Goal: Ask a question

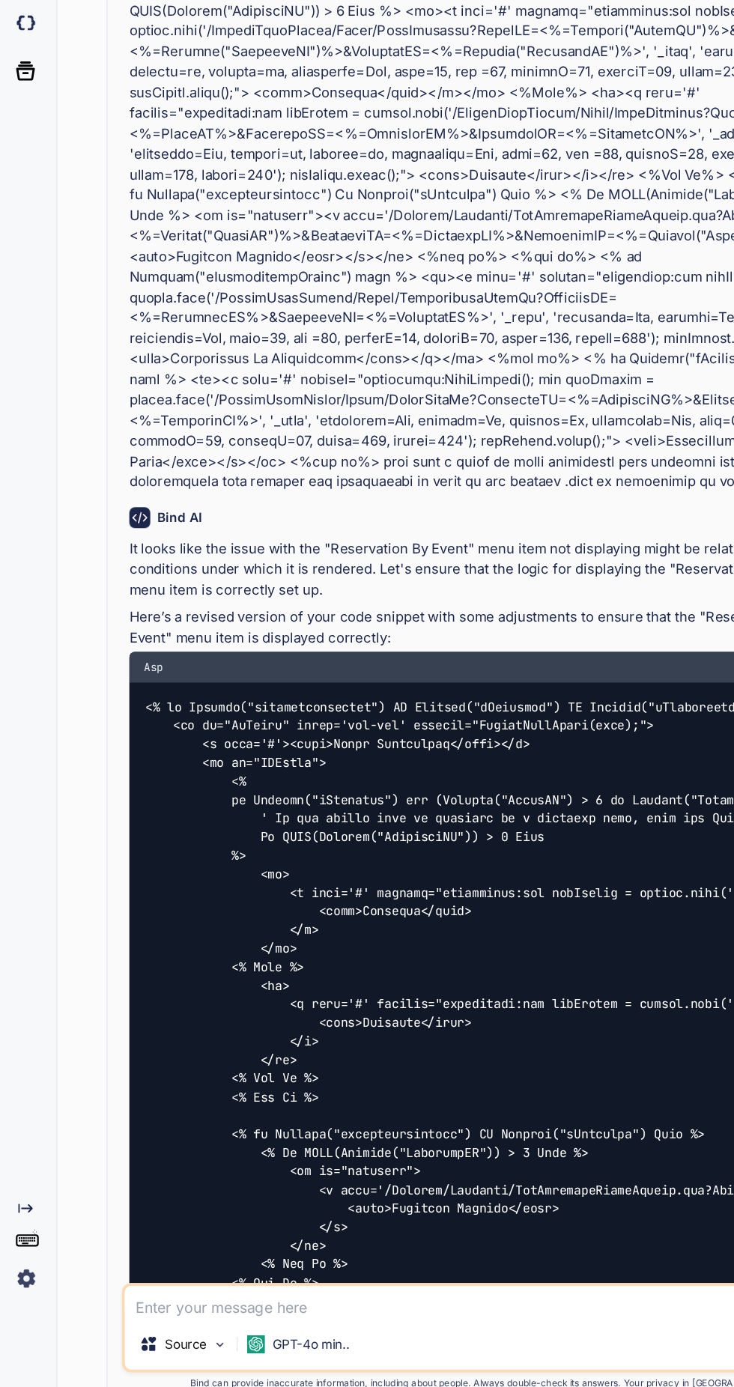
type textarea "x"
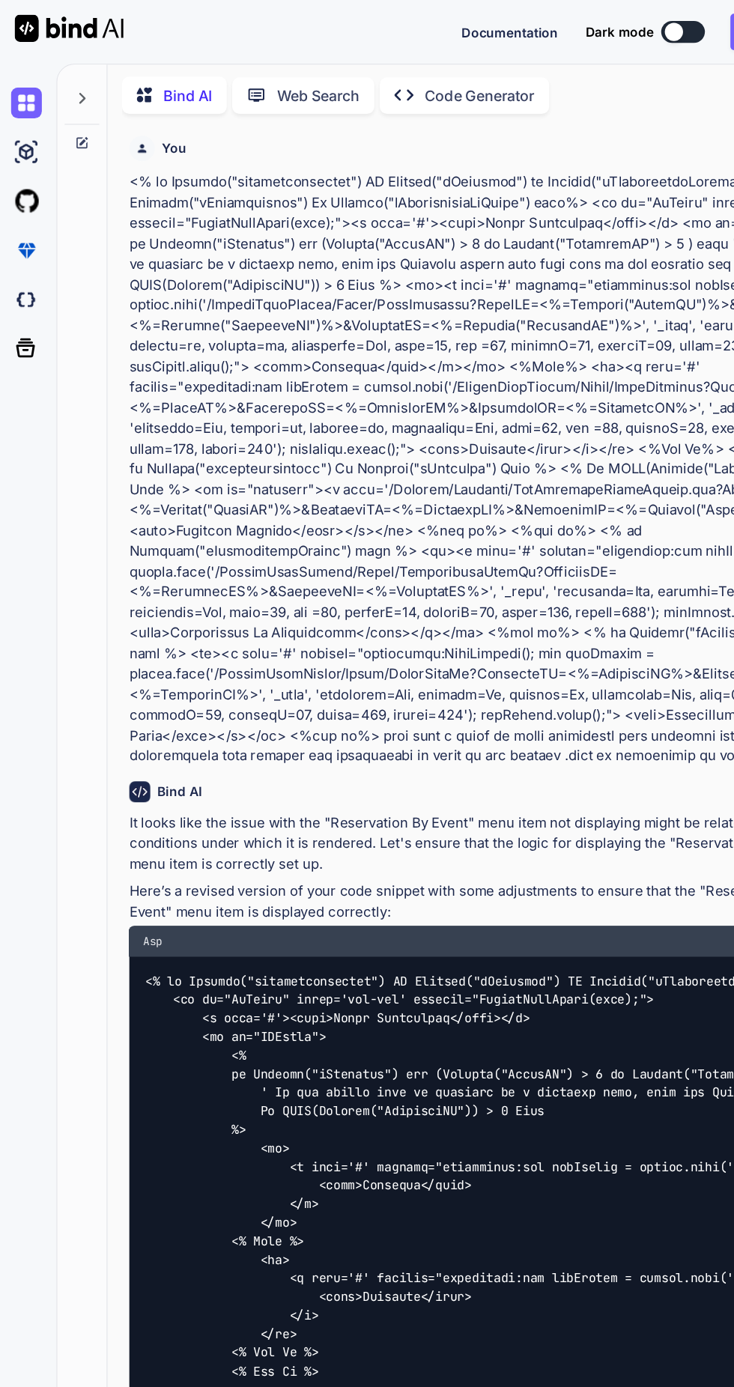
click at [73, 55] on div at bounding box center [67, 77] width 28 height 52
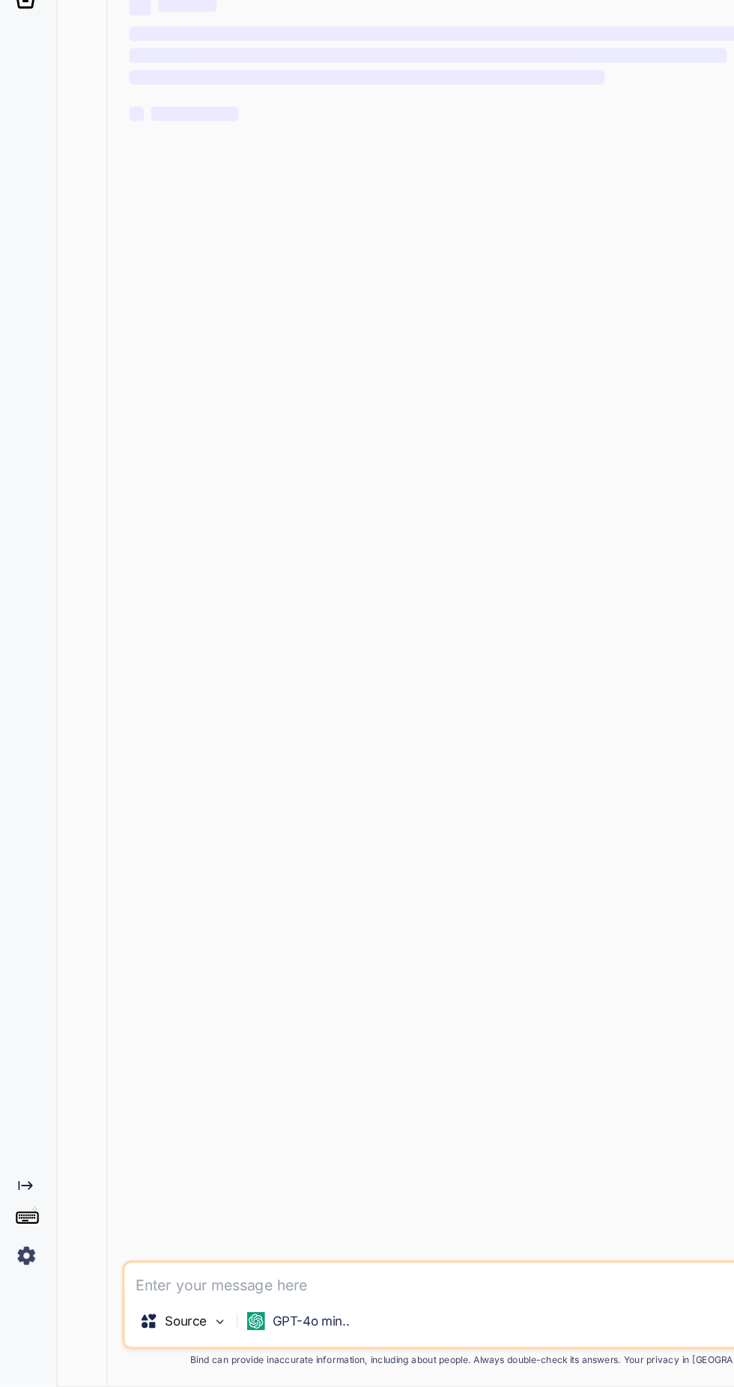
click at [437, 788] on div "‌ ‌ ‌ ‌ ‌ ‌ ‌ ‌ ‌ ‌ ‌ ‌ ‌ ‌" at bounding box center [402, 695] width 598 height 1175
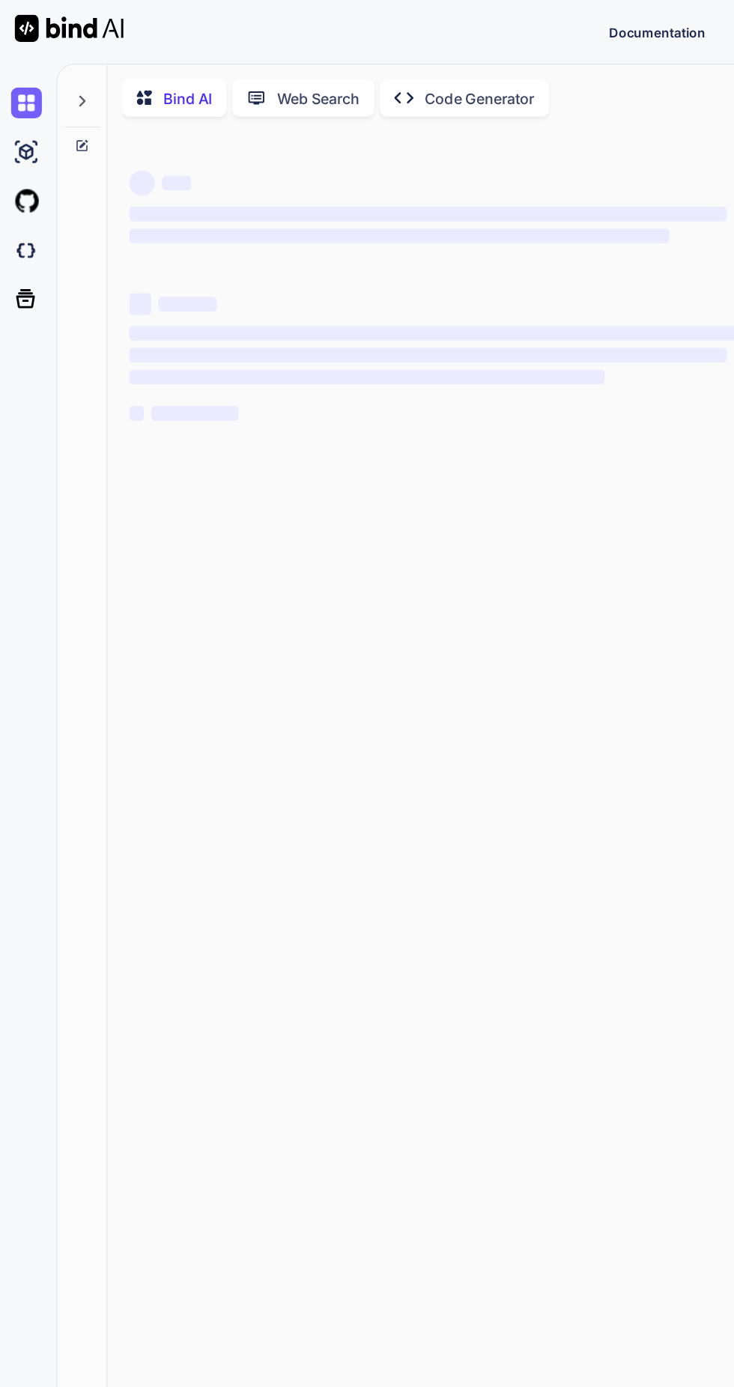
click at [67, 82] on icon at bounding box center [67, 83] width 12 height 12
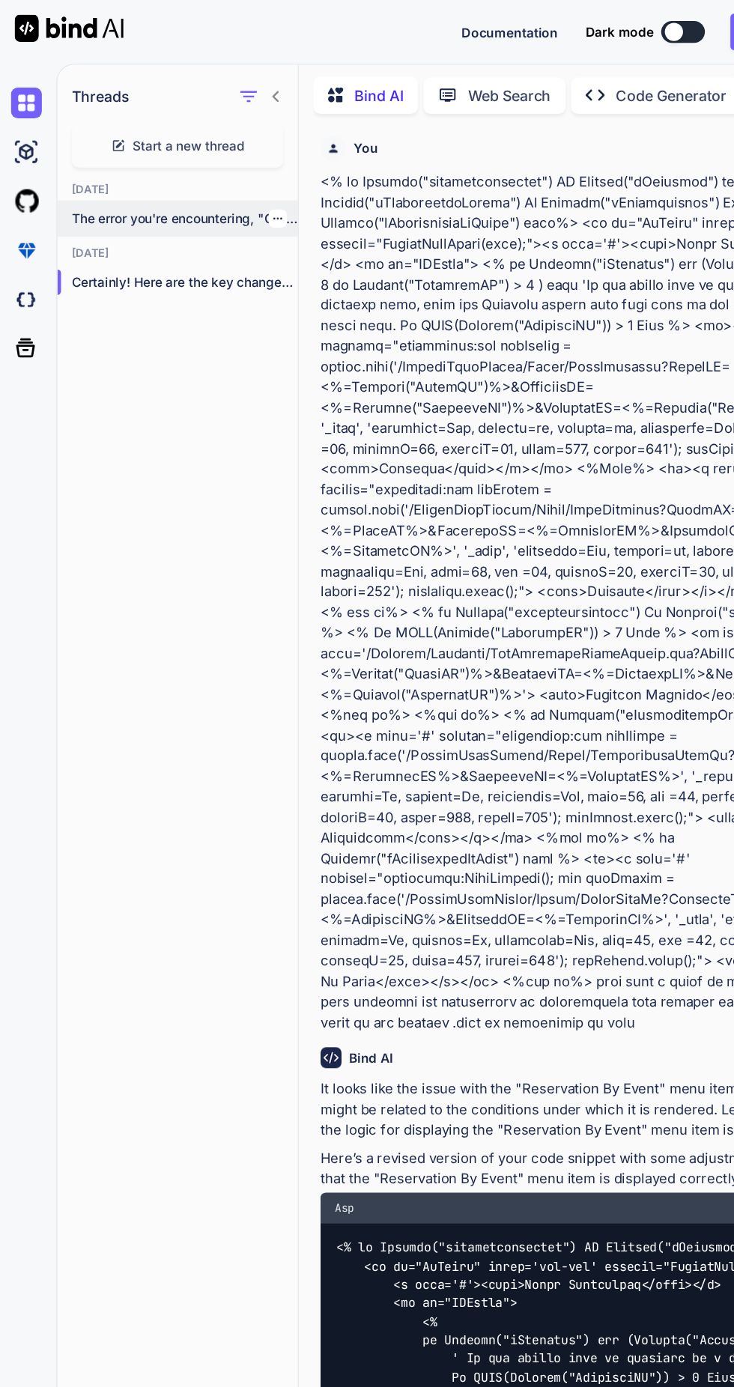
click at [174, 172] on p "The error you're encountering, "Object cannot be..." at bounding box center [152, 179] width 186 height 15
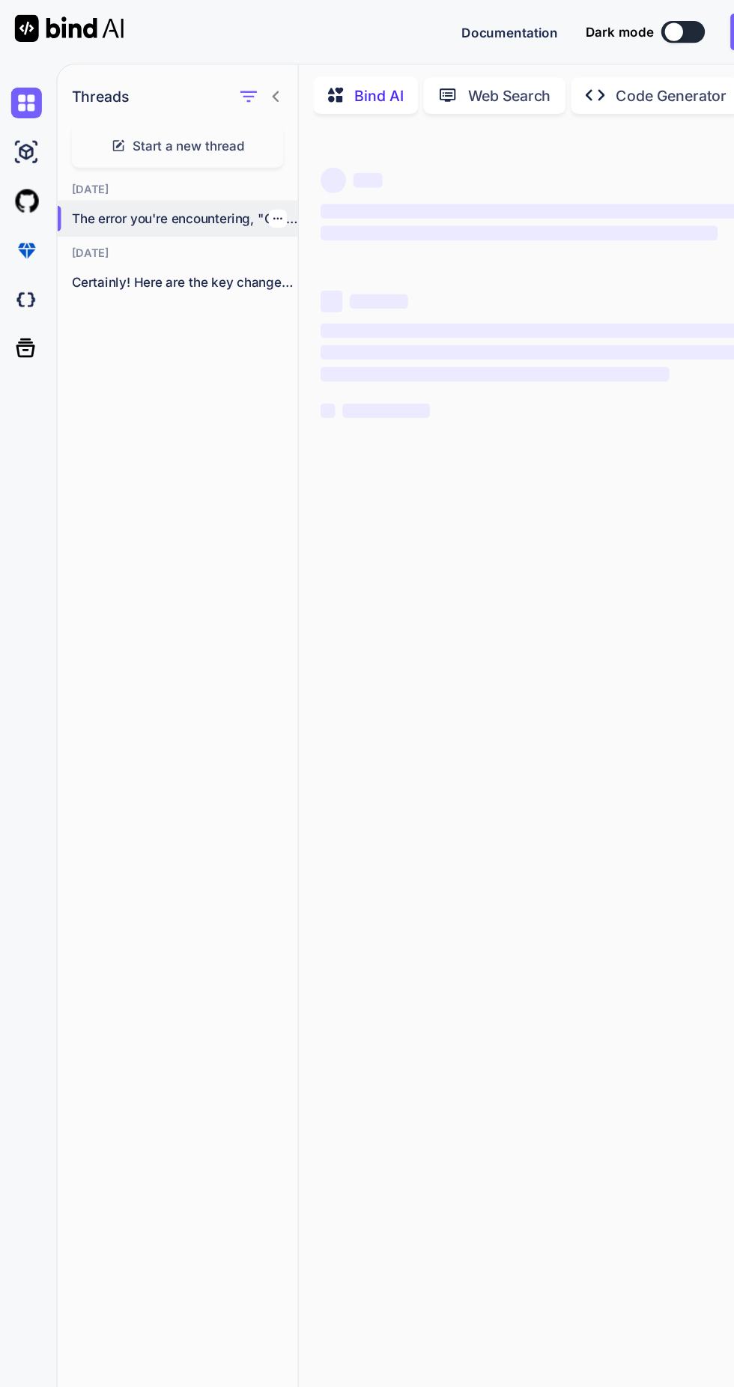
type textarea "x"
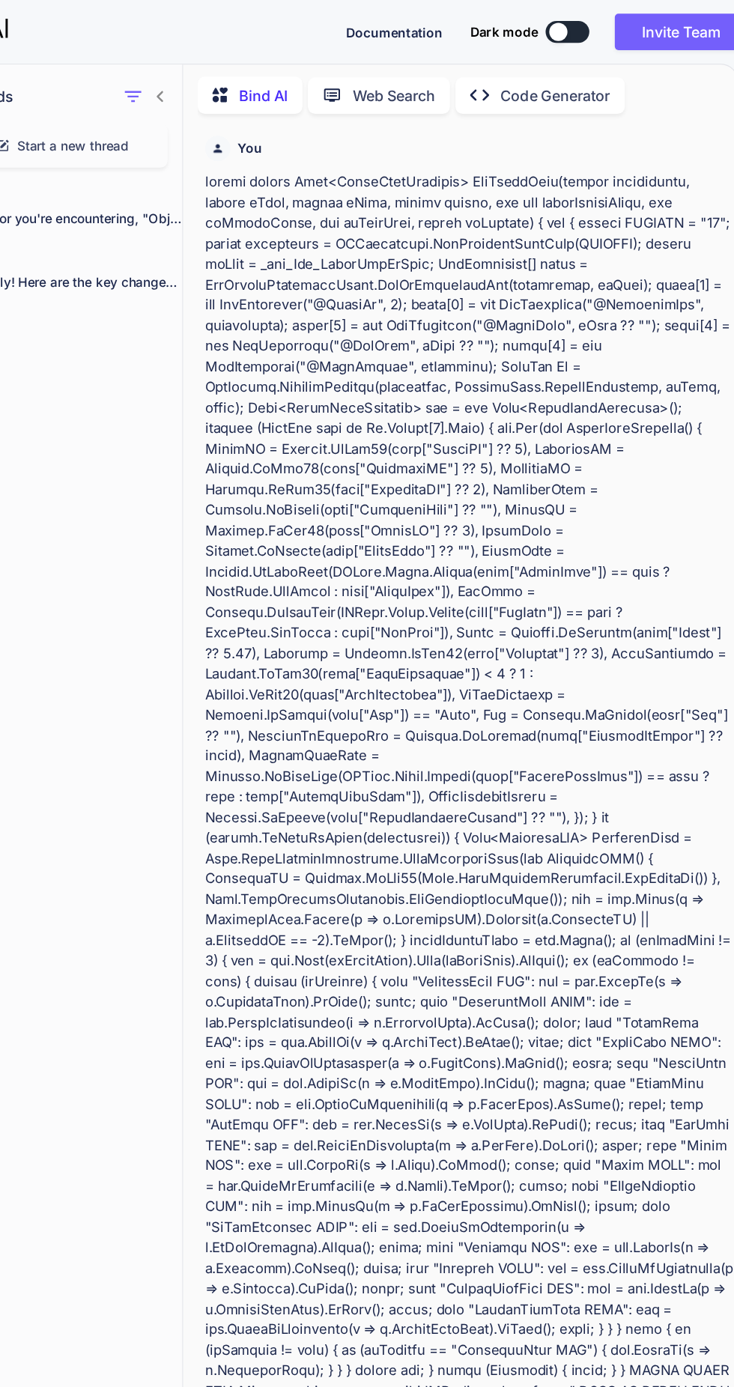
copy p "public static List<EventDataTransfer> GetEventList(string locationids, string s…"
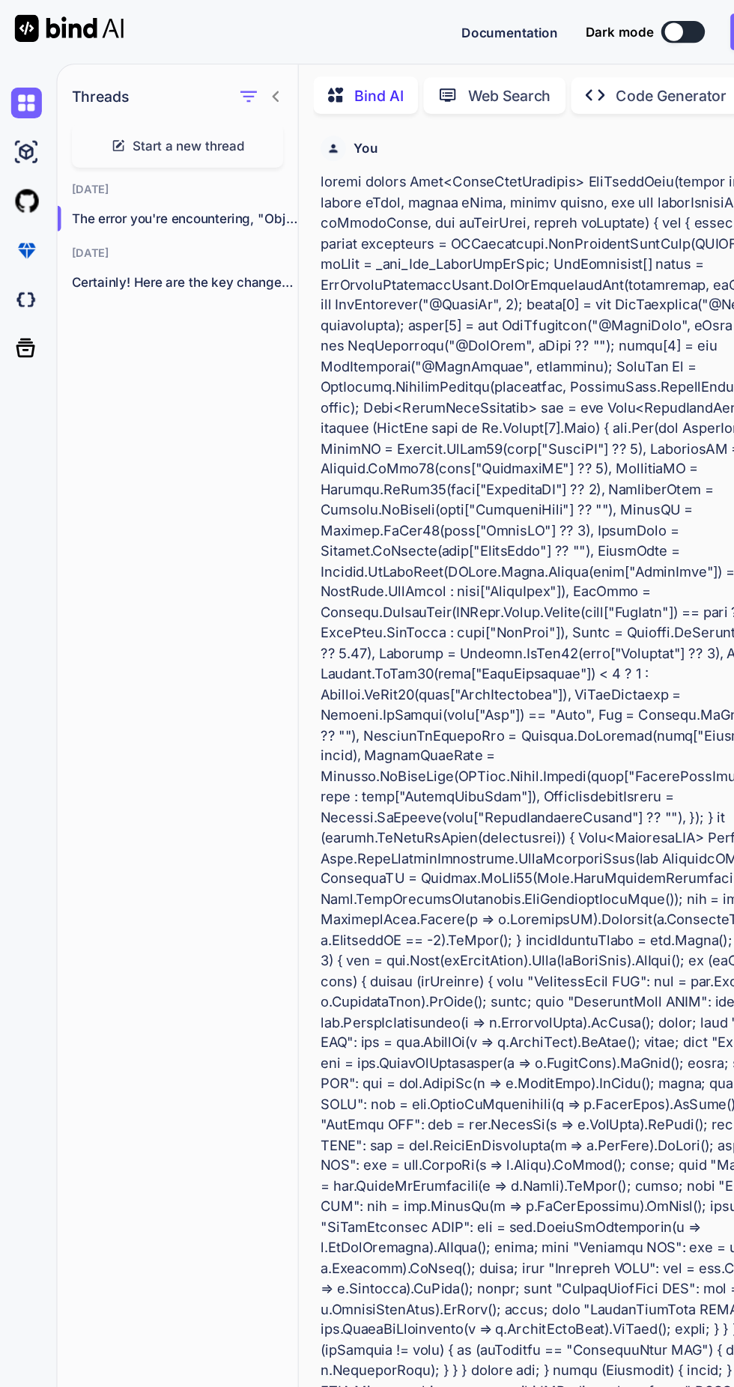
click at [113, 118] on span "Start a new thread" at bounding box center [155, 119] width 92 height 15
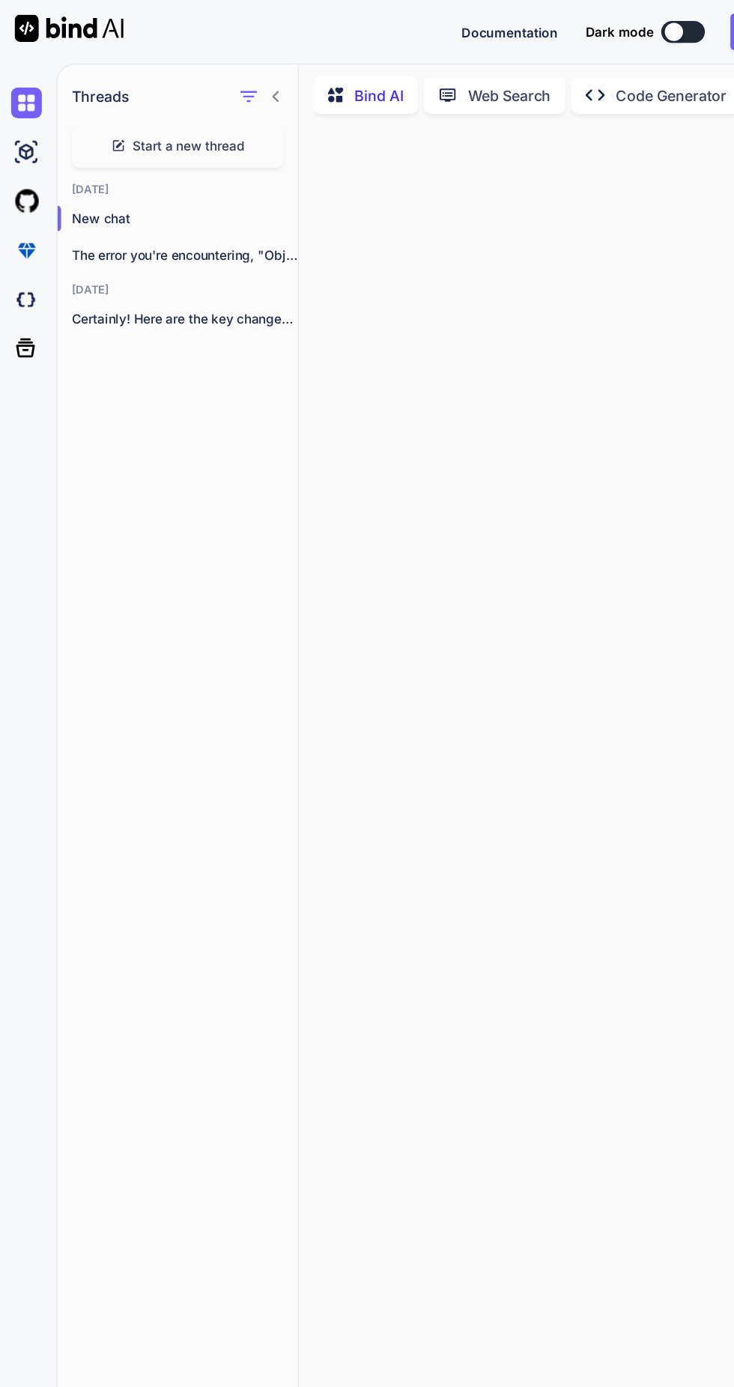
click at [118, 115] on span "Start a new thread" at bounding box center [155, 119] width 92 height 15
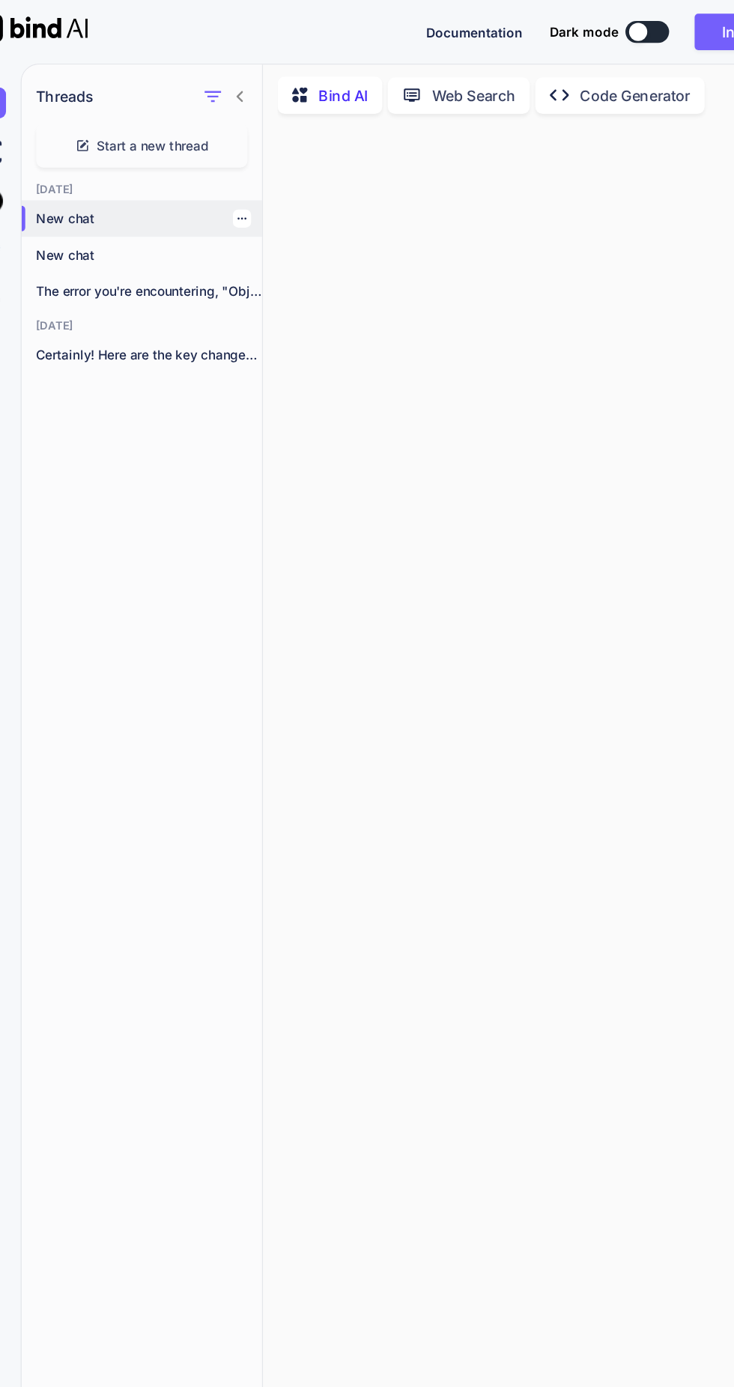
click at [81, 180] on p "New chat" at bounding box center [152, 179] width 186 height 15
click at [521, 911] on div at bounding box center [481, 688] width 441 height 1164
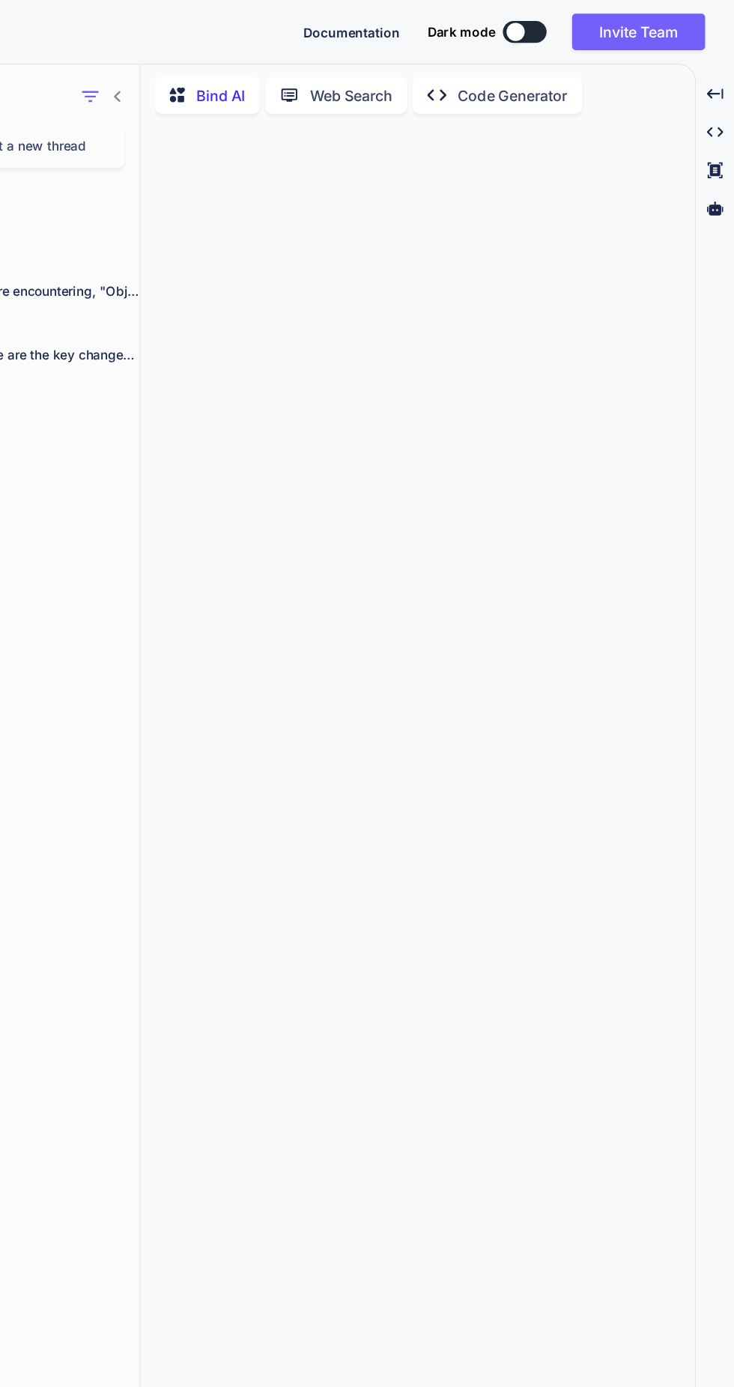
click at [297, 87] on div "Bind AI" at bounding box center [301, 78] width 86 height 31
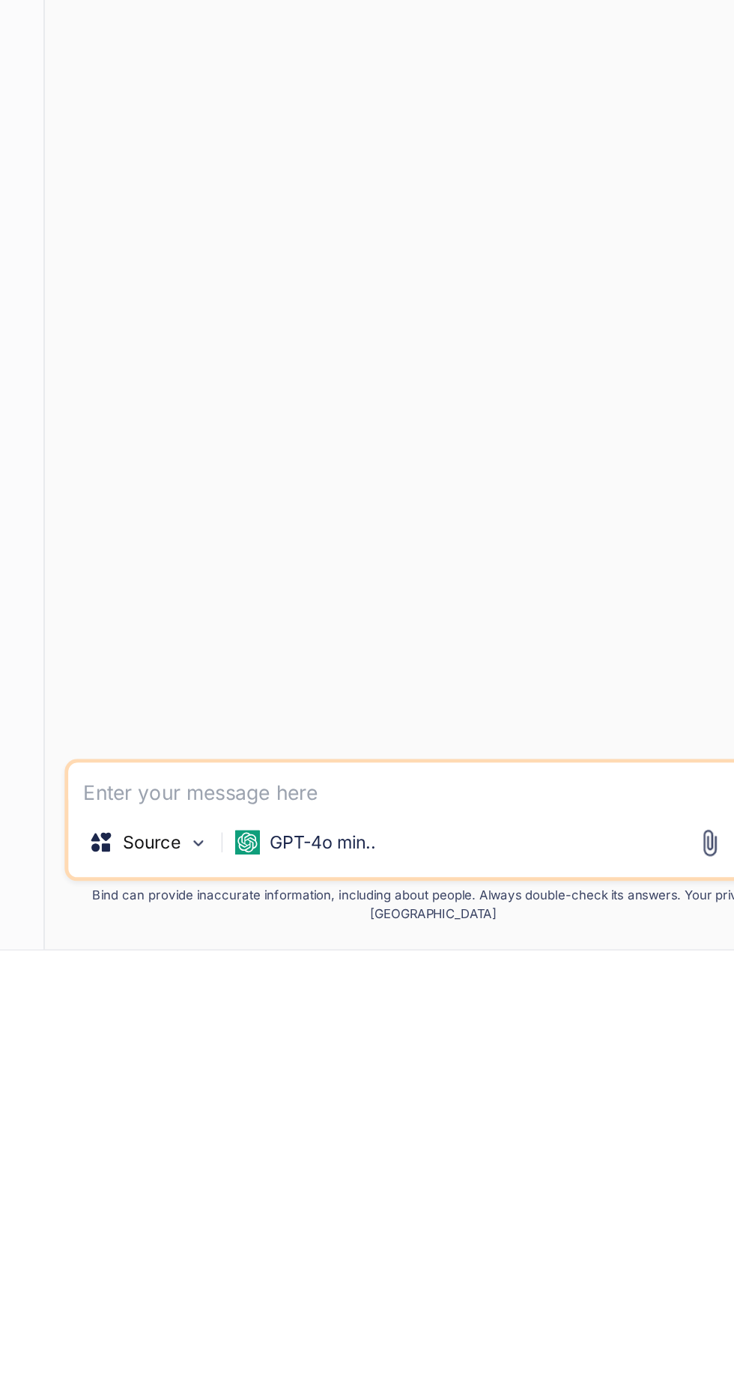
scroll to position [103, 0]
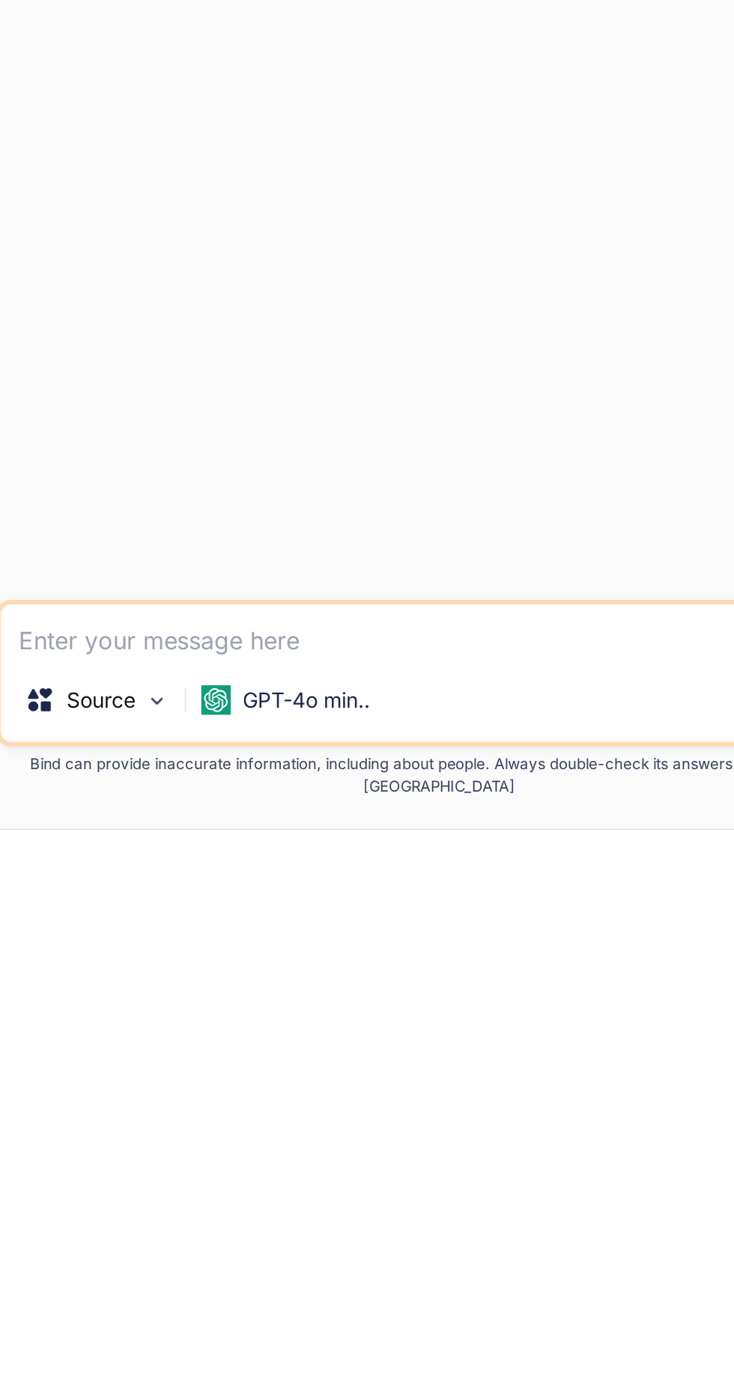
click at [419, 1301] on textarea at bounding box center [480, 1287] width 440 height 27
type textarea "public static List<EventDataTransfer> GetEventList( string locationids, string …"
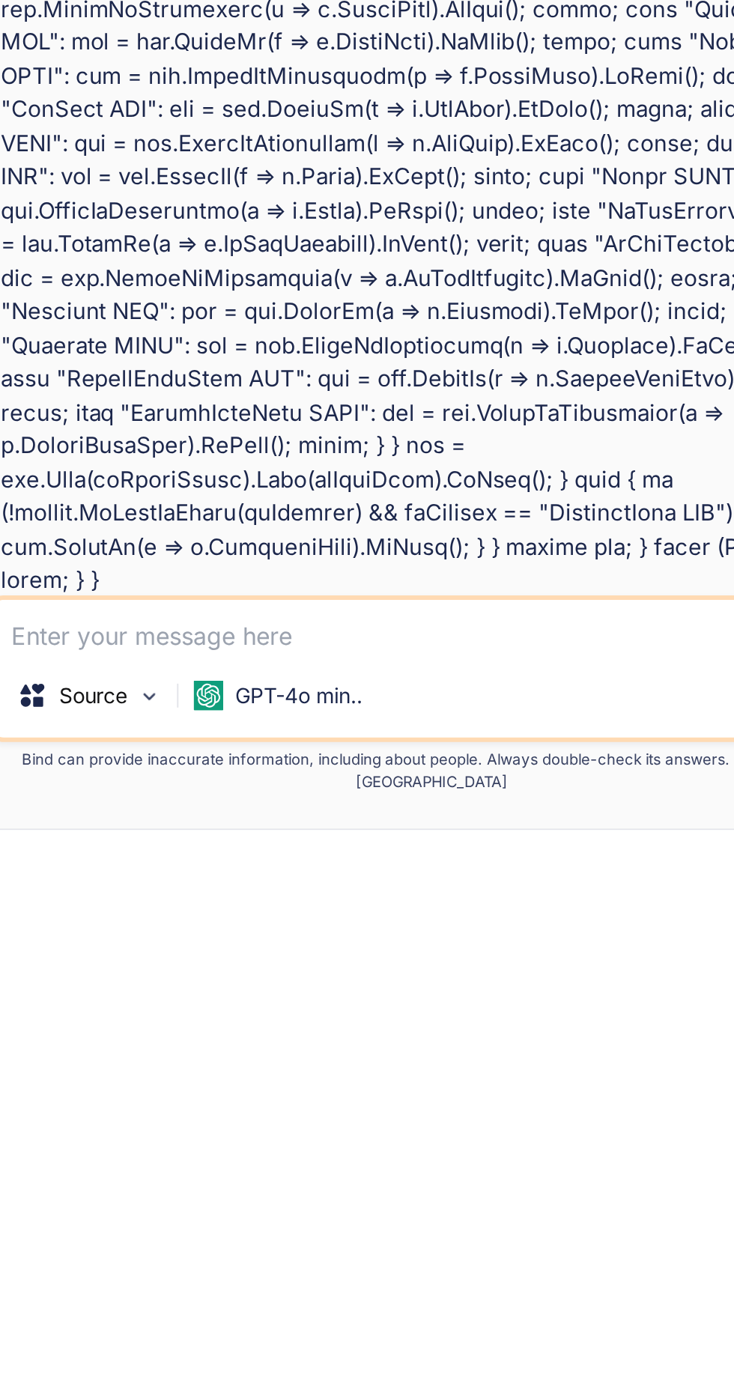
scroll to position [104, 0]
